Goal: Transaction & Acquisition: Purchase product/service

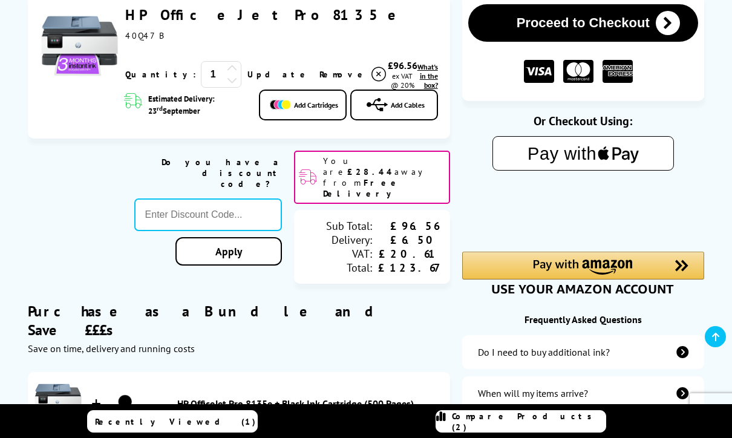
scroll to position [190, 0]
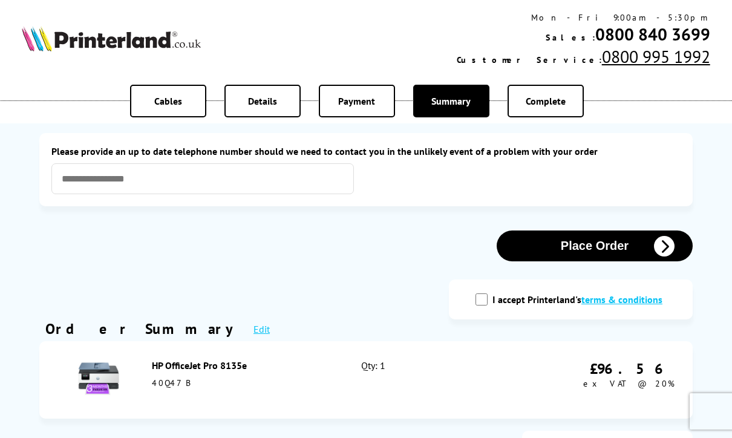
click at [603, 256] on button "Place Order" at bounding box center [594, 245] width 196 height 31
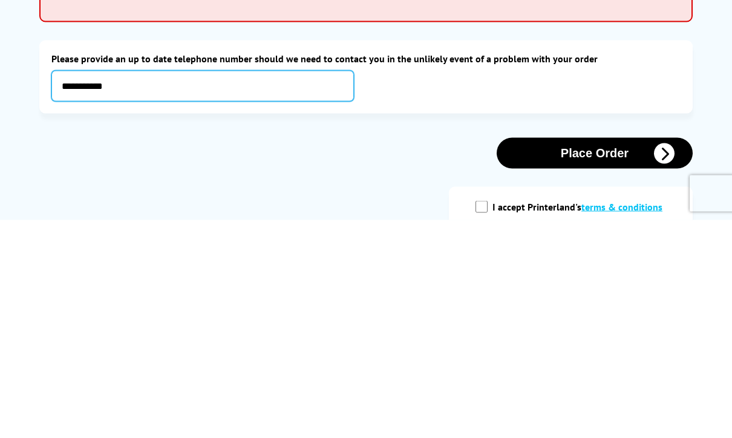
type input "**********"
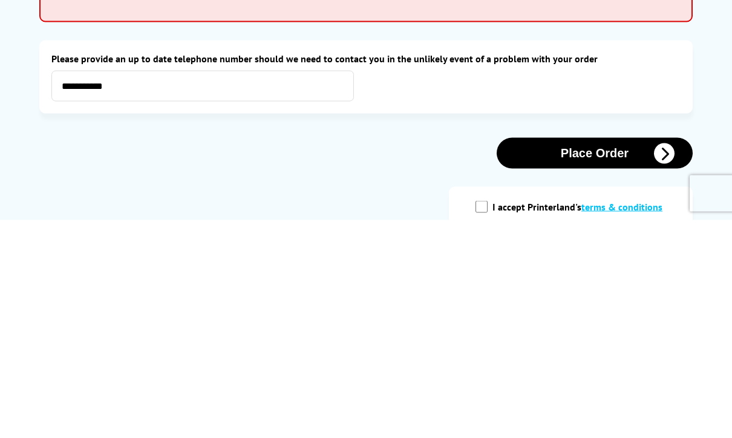
click at [595, 356] on button "Place Order" at bounding box center [594, 371] width 196 height 31
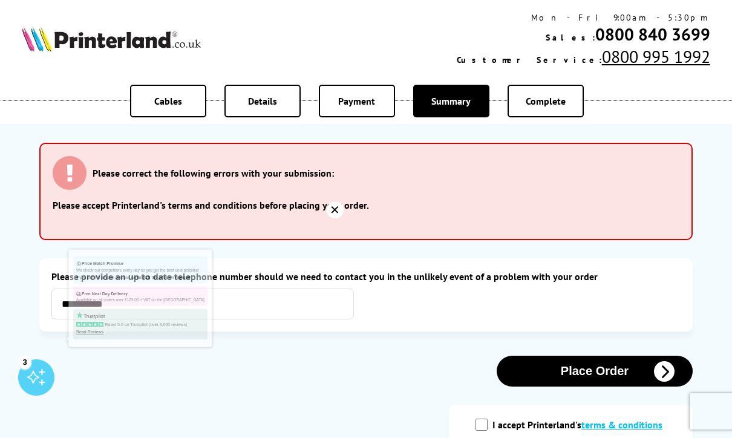
click at [328, 217] on div "✕" at bounding box center [335, 209] width 17 height 17
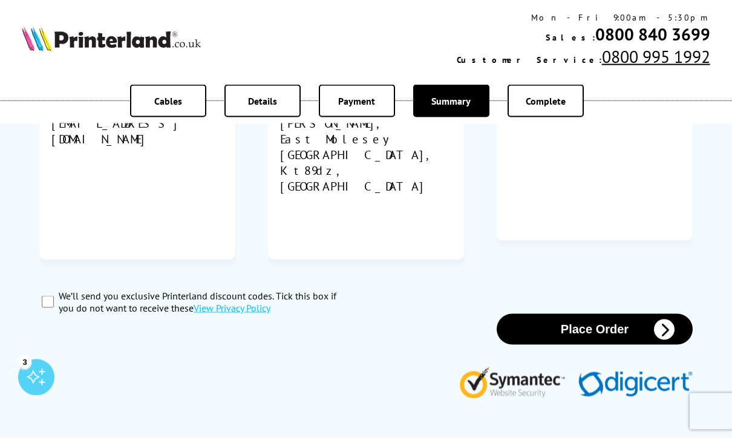
scroll to position [686, 0]
click at [47, 295] on input "We’ll send you exclusive Printerland discount codes. Tick this box if you do no…" at bounding box center [48, 301] width 12 height 12
checkbox input "true"
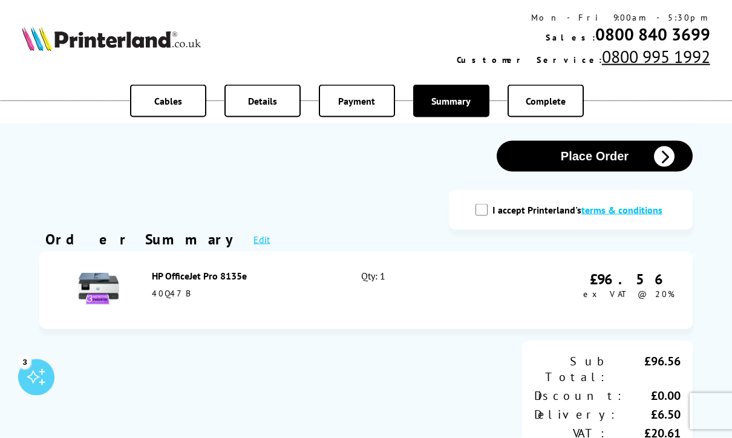
click at [486, 215] on input "I accept Printerland's terms & conditions" at bounding box center [481, 210] width 12 height 12
checkbox input "true"
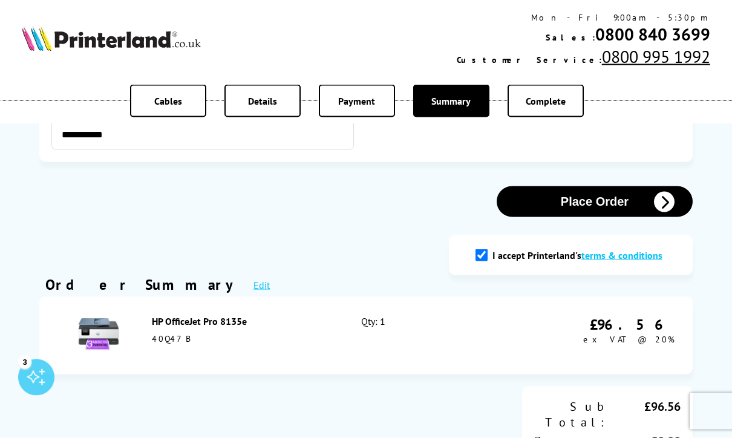
scroll to position [170, 0]
click at [603, 209] on button "Place Order" at bounding box center [594, 201] width 196 height 31
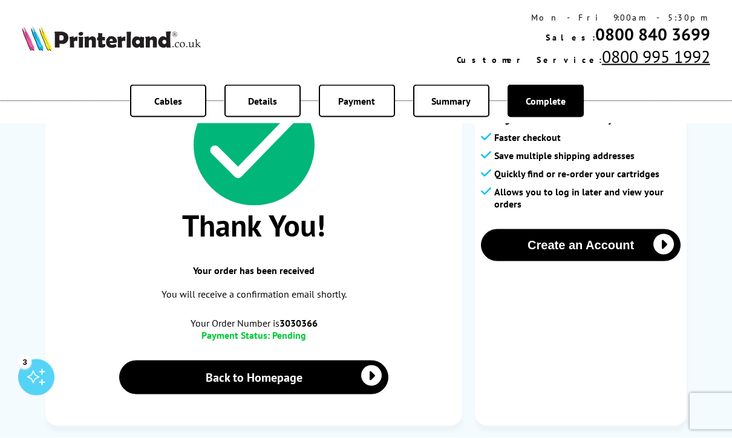
scroll to position [109, 0]
click at [270, 380] on link "Back to Homepage" at bounding box center [253, 377] width 269 height 34
